Goal: Information Seeking & Learning: Find contact information

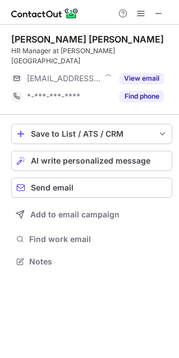
scroll to position [6, 6]
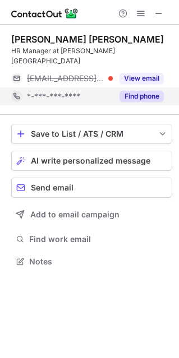
click at [133, 91] on button "Find phone" at bounding box center [141, 96] width 44 height 11
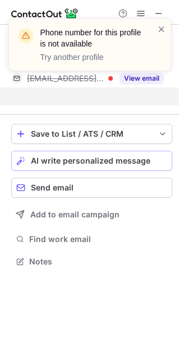
scroll to position [225, 179]
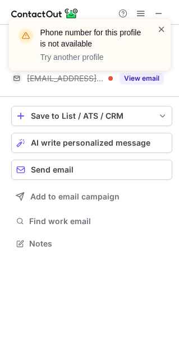
click at [160, 32] on span at bounding box center [161, 29] width 9 height 11
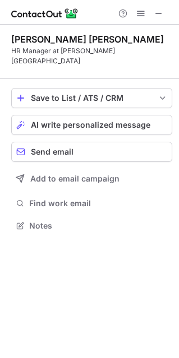
scroll to position [207, 179]
click at [155, 9] on span at bounding box center [158, 13] width 9 height 9
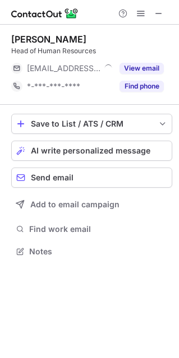
scroll to position [6, 6]
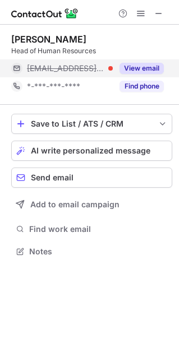
click at [142, 65] on button "View email" at bounding box center [141, 68] width 44 height 11
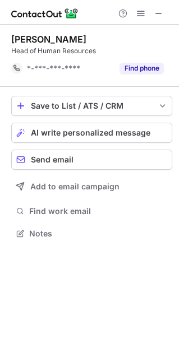
scroll to position [225, 179]
click at [159, 16] on span at bounding box center [158, 13] width 9 height 9
click at [117, 48] on div "Head of Human Resources" at bounding box center [91, 51] width 161 height 10
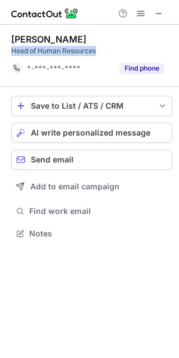
click at [117, 48] on div "Head of Human Resources" at bounding box center [91, 51] width 161 height 10
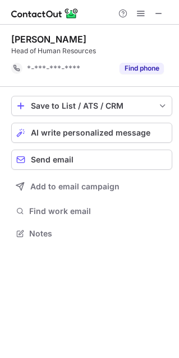
click at [82, 222] on div "Save to List / ATS / CRM List Select Lever Connect Greenhouse Connect Salesforc…" at bounding box center [91, 169] width 161 height 164
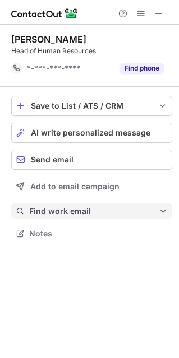
click at [84, 210] on span "Find work email" at bounding box center [94, 211] width 130 height 10
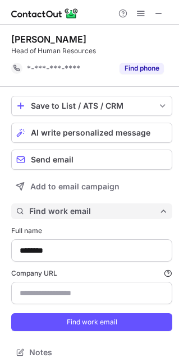
scroll to position [11, 0]
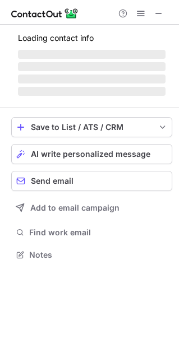
scroll to position [253, 179]
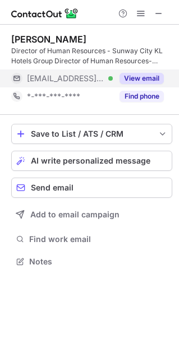
click at [144, 80] on button "View email" at bounding box center [141, 78] width 44 height 11
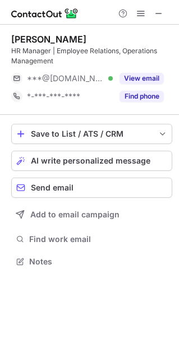
scroll to position [253, 179]
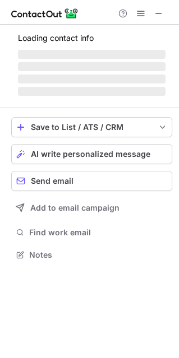
scroll to position [261, 179]
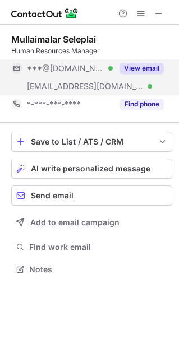
click at [146, 67] on button "View email" at bounding box center [141, 68] width 44 height 11
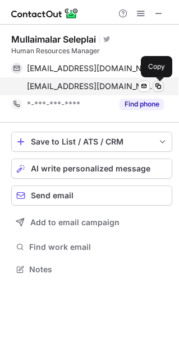
click at [163, 91] on button at bounding box center [158, 86] width 11 height 11
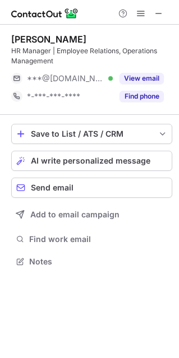
scroll to position [253, 179]
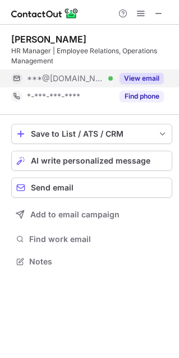
click at [139, 77] on button "View email" at bounding box center [141, 78] width 44 height 11
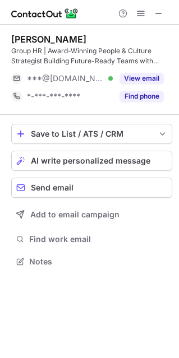
scroll to position [253, 179]
click at [159, 13] on span at bounding box center [158, 13] width 9 height 9
click at [158, 13] on span at bounding box center [158, 13] width 9 height 9
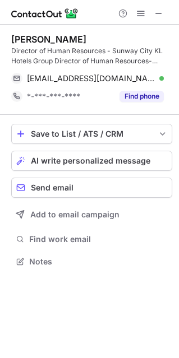
scroll to position [253, 179]
click at [163, 11] on span at bounding box center [158, 13] width 9 height 9
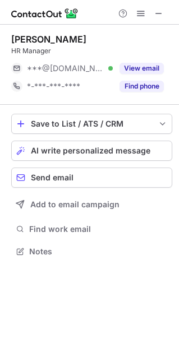
scroll to position [6, 6]
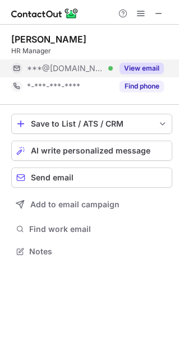
click at [150, 70] on button "View email" at bounding box center [141, 68] width 44 height 11
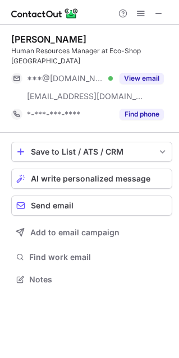
scroll to position [261, 179]
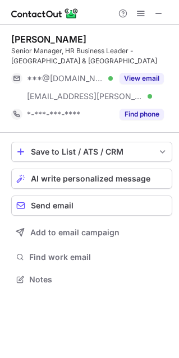
scroll to position [271, 179]
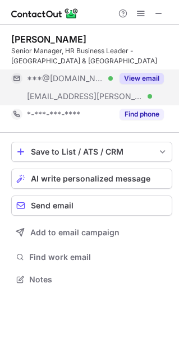
click at [155, 79] on button "View email" at bounding box center [141, 78] width 44 height 11
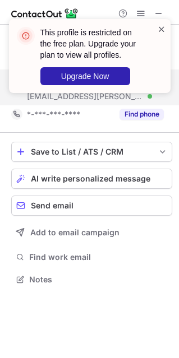
click at [162, 31] on span at bounding box center [161, 29] width 9 height 11
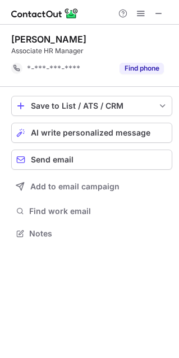
scroll to position [225, 179]
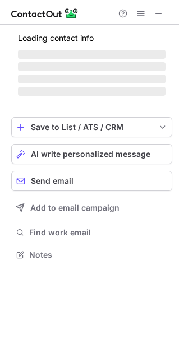
scroll to position [6, 6]
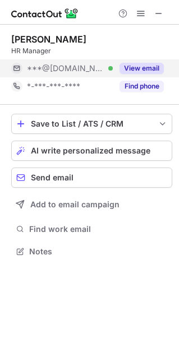
click at [146, 66] on button "View email" at bounding box center [141, 68] width 44 height 11
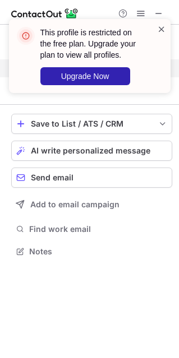
click at [161, 27] on span at bounding box center [161, 29] width 9 height 11
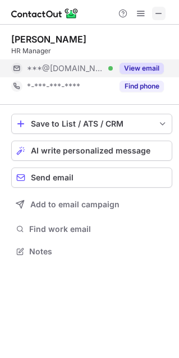
click at [155, 13] on span at bounding box center [158, 13] width 9 height 9
click at [158, 16] on span at bounding box center [158, 13] width 9 height 9
